Goal: Register for event/course

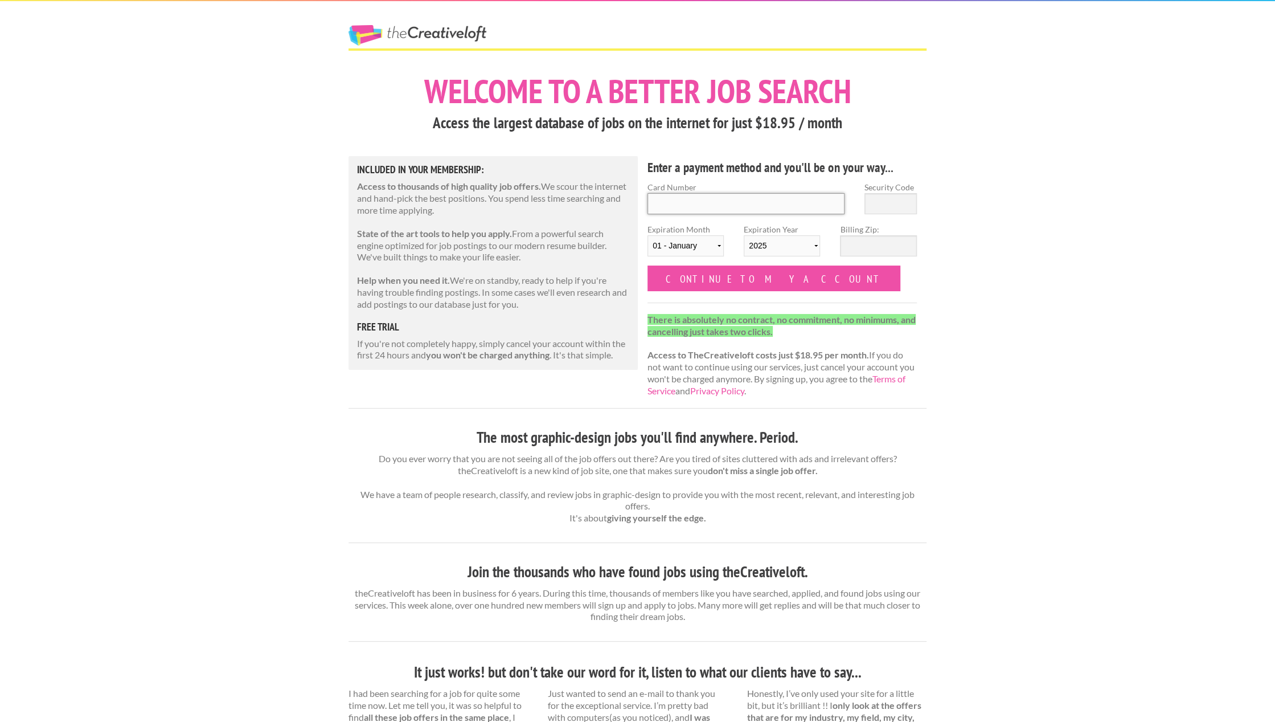
click at [704, 204] on input "Card Number" at bounding box center [746, 203] width 197 height 21
type input "5275190039275983"
type input "358"
select select "07"
select select "2028"
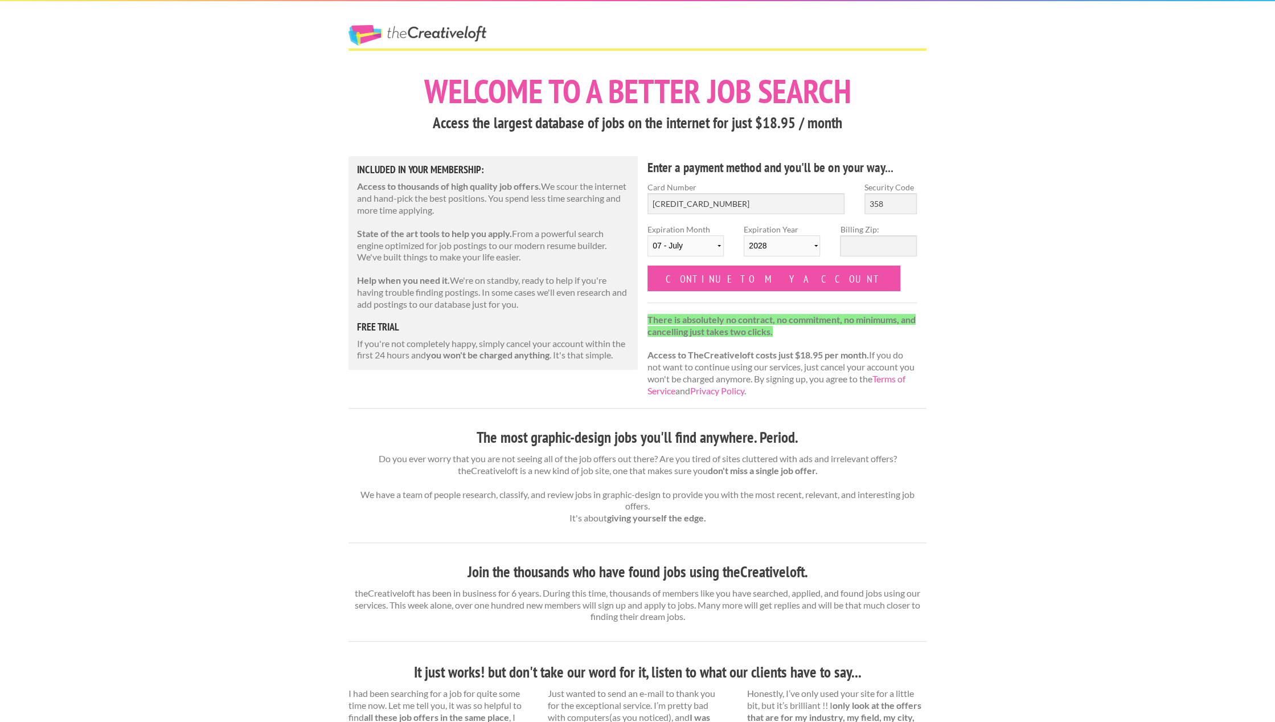
click at [303, 411] on div "The Creative Loft Welcome to a better job search Access the largest database of…" at bounding box center [637, 593] width 1275 height 1187
click at [298, 416] on div "The Creative Loft Welcome to a better job search Access the largest database of…" at bounding box center [637, 593] width 1275 height 1187
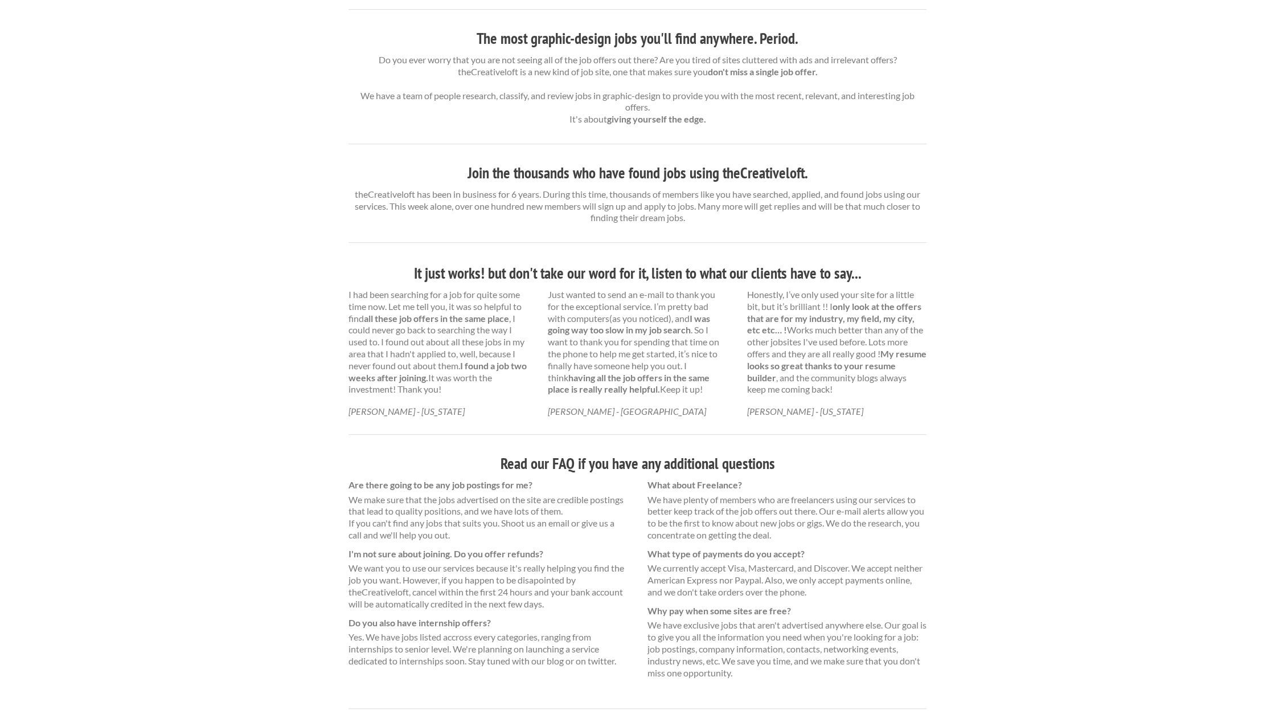
scroll to position [463, 0]
